Goal: Task Accomplishment & Management: Manage account settings

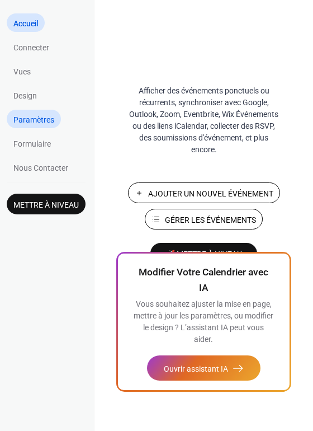
click at [34, 115] on span "Paramètres" at bounding box center [33, 120] width 41 height 12
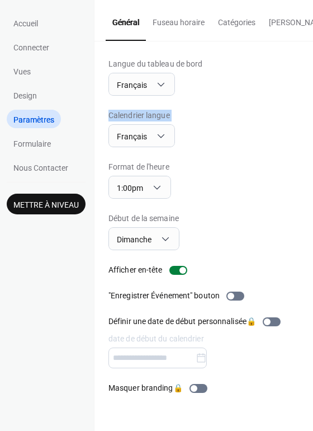
drag, startPoint x: 310, startPoint y: 101, endPoint x: 309, endPoint y: 131, distance: 29.7
click at [309, 131] on div "Langue du tableau de bord Français Calendrier langue Français Format de l'heure…" at bounding box center [204, 225] width 219 height 369
drag, startPoint x: 311, startPoint y: 209, endPoint x: 311, endPoint y: 225, distance: 16.2
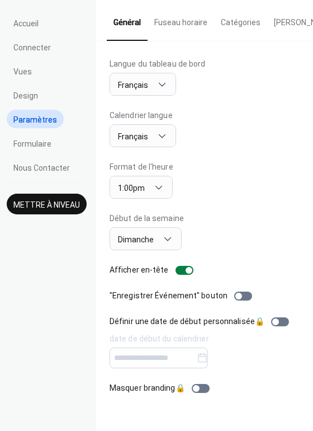
click at [311, 225] on div "Langue du tableau de bord Français Calendrier langue Français Format de l'heure…" at bounding box center [205, 225] width 218 height 369
click at [183, 30] on button "Fuseau horaire" at bounding box center [181, 20] width 67 height 40
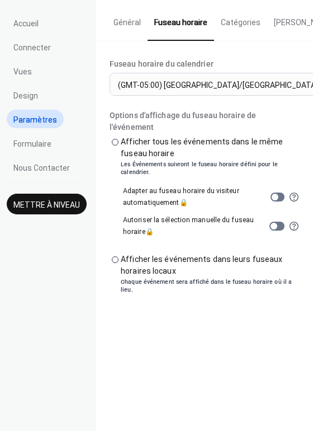
click at [136, 22] on button "Général" at bounding box center [127, 20] width 41 height 40
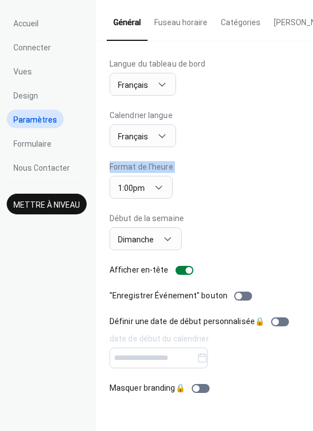
drag, startPoint x: 310, startPoint y: 136, endPoint x: 310, endPoint y: 180, distance: 43.6
click at [310, 180] on div "Langue du tableau de bord Français Calendrier langue Français Format de l'heure…" at bounding box center [205, 225] width 218 height 369
click at [309, 230] on div "Langue du tableau de bord Français Calendrier langue Français Format de l'heure…" at bounding box center [205, 225] width 218 height 369
click at [311, 242] on div "Langue du tableau de bord Français Calendrier langue Français Format de l'heure…" at bounding box center [205, 225] width 218 height 369
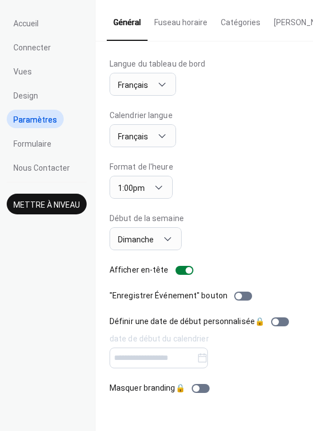
click at [311, 242] on div "Langue du tableau de bord Français Calendrier langue Français Format de l'heure…" at bounding box center [205, 225] width 218 height 369
click at [59, 201] on span "Mettre à niveau" at bounding box center [46, 205] width 67 height 12
click at [22, 101] on span "Design" at bounding box center [25, 96] width 25 height 12
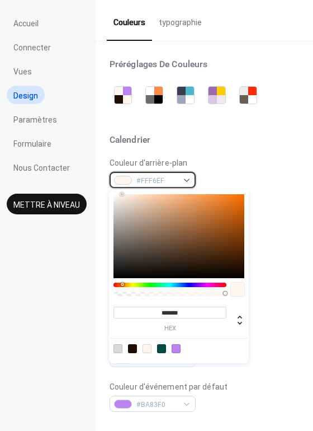
click at [187, 178] on div "#FFF6EF" at bounding box center [153, 180] width 86 height 16
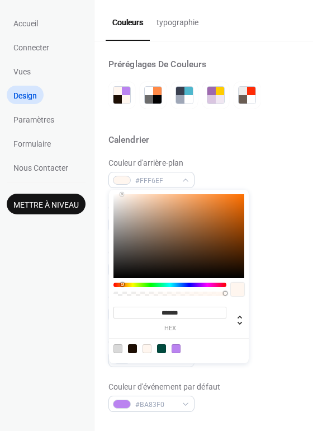
type input "*******"
click at [154, 284] on div at bounding box center [170, 284] width 113 height 4
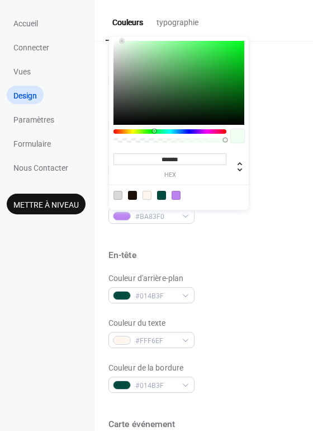
scroll to position [193, 0]
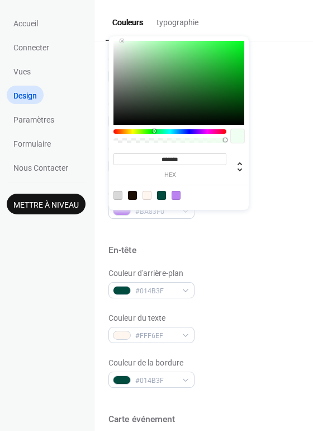
click at [210, 188] on div at bounding box center [179, 195] width 142 height 21
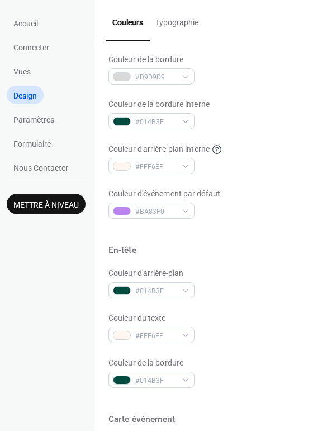
click at [262, 141] on div "Couleur d'arrière-plan #EFFFF1FF Couleur du texte #1D0E03 Couleur de la bordure…" at bounding box center [203, 91] width 191 height 254
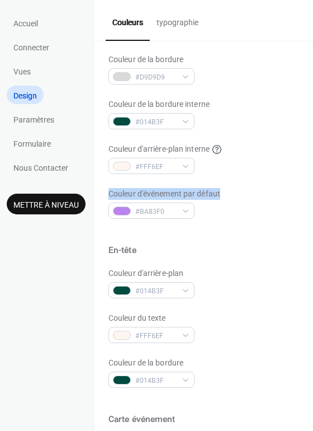
drag, startPoint x: 308, startPoint y: 165, endPoint x: 308, endPoint y: 187, distance: 21.8
click at [308, 187] on div "Préréglages De Couleurs Calendrier Couleur d'arrière-plan #EFFFF1FF Couleur du …" at bounding box center [204, 282] width 219 height 868
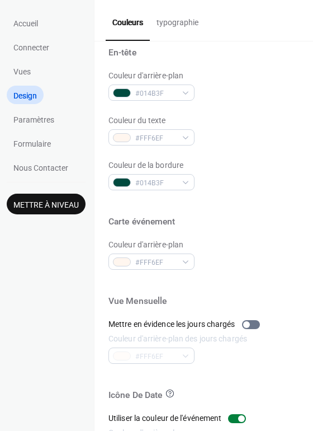
scroll to position [395, 0]
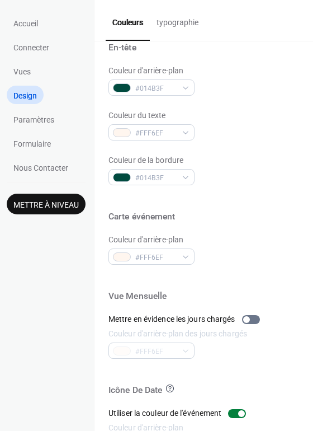
click at [63, 205] on span "Mettre à niveau" at bounding box center [45, 205] width 65 height 12
click at [35, 116] on span "Paramètres" at bounding box center [33, 120] width 41 height 12
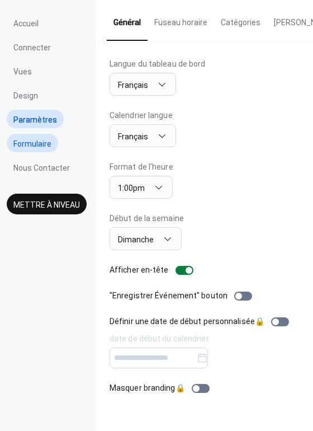
click at [31, 139] on span "Formulaire" at bounding box center [32, 144] width 38 height 12
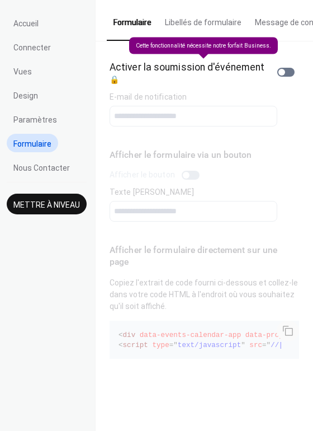
click at [282, 71] on div "Activer la soumission d'événement 🔒" at bounding box center [205, 71] width 190 height 27
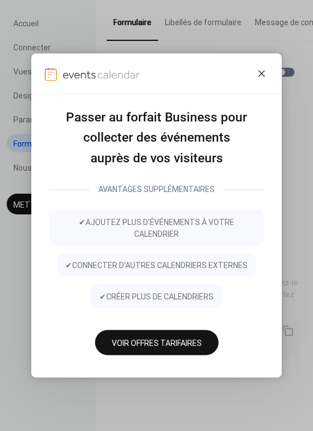
click at [262, 75] on icon at bounding box center [261, 73] width 13 height 13
